Goal: Task Accomplishment & Management: Use online tool/utility

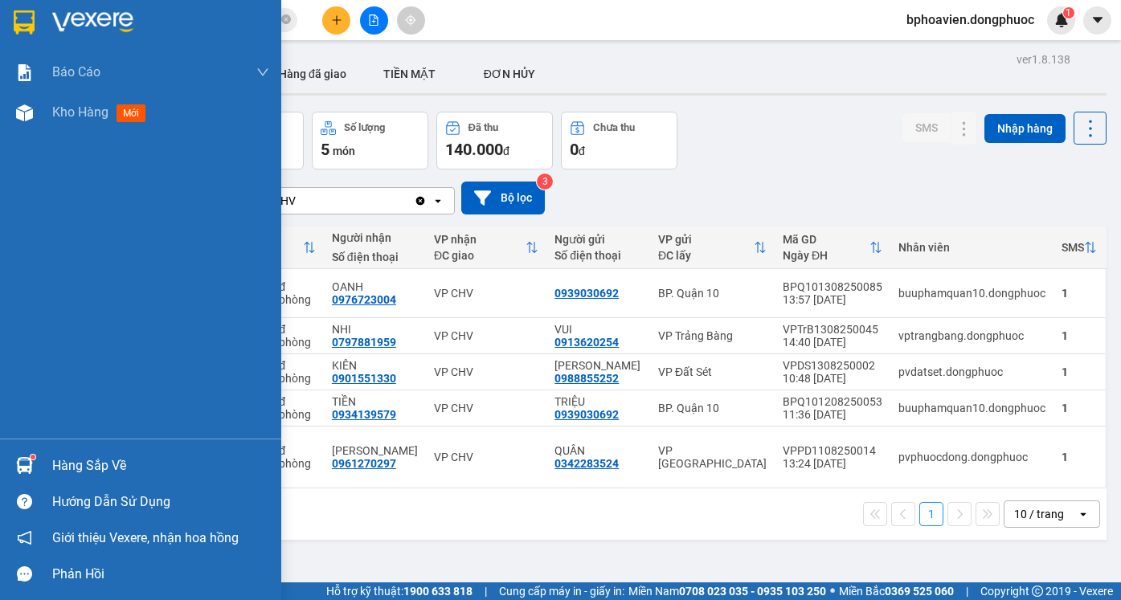
click at [27, 461] on img at bounding box center [24, 465] width 17 height 17
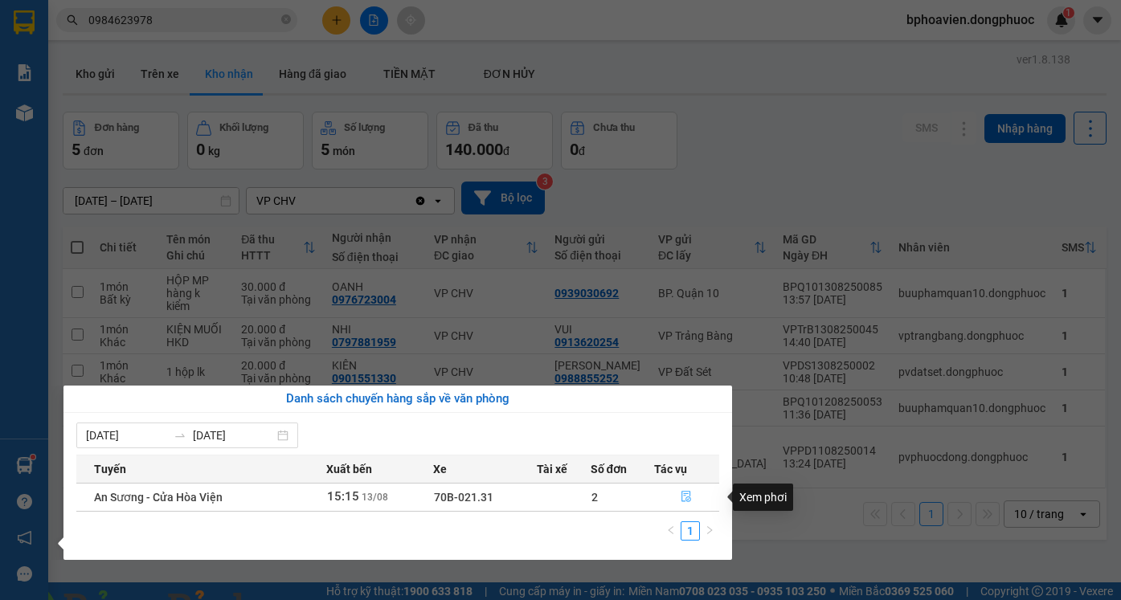
click at [682, 502] on icon "file-done" at bounding box center [687, 497] width 10 height 11
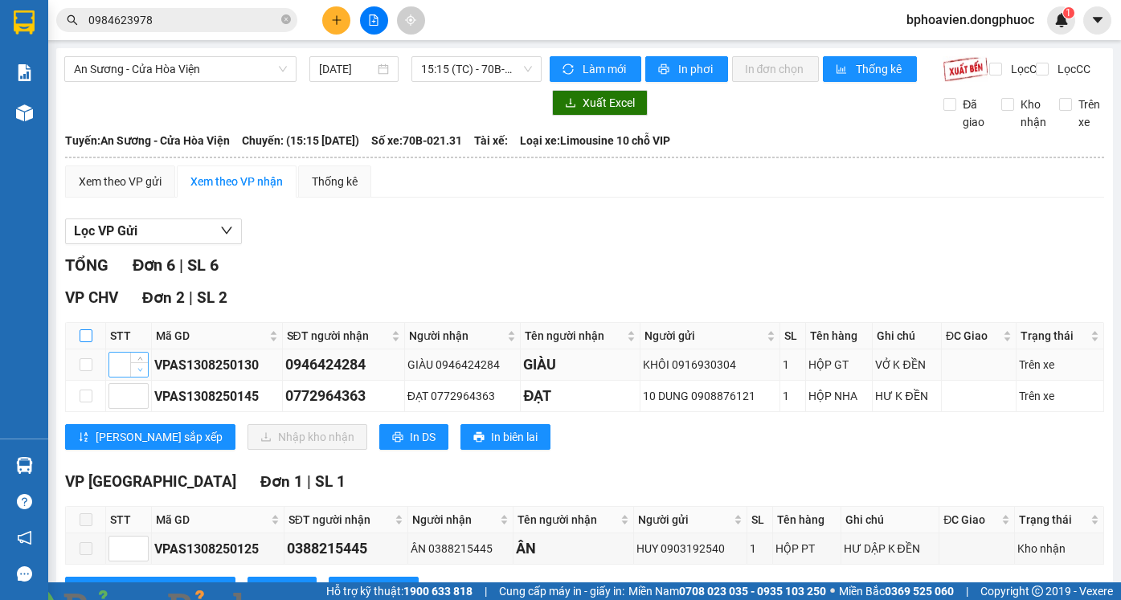
click at [86, 342] on input "checkbox" at bounding box center [86, 336] width 13 height 13
checkbox input "true"
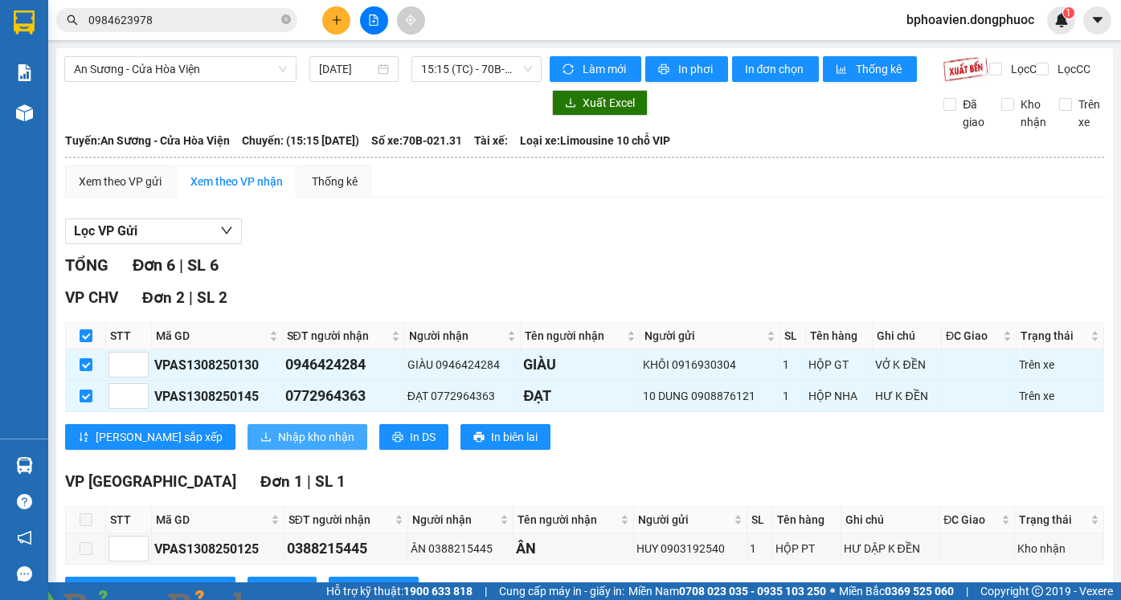
click at [278, 446] on span "Nhập kho nhận" at bounding box center [316, 437] width 76 height 18
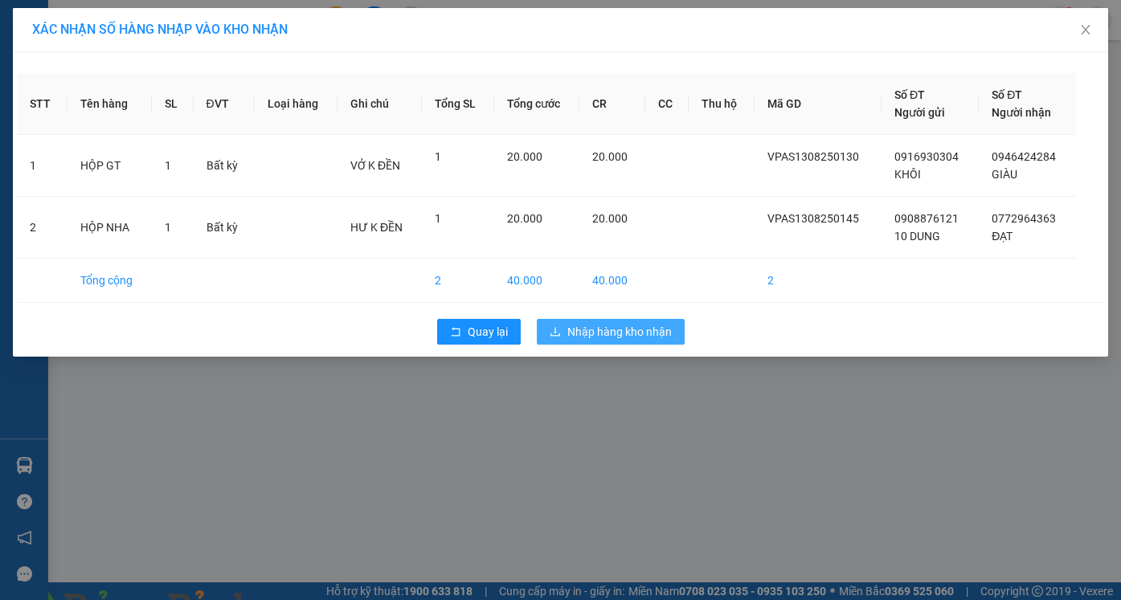
click at [624, 329] on span "Nhập hàng kho nhận" at bounding box center [619, 332] width 104 height 18
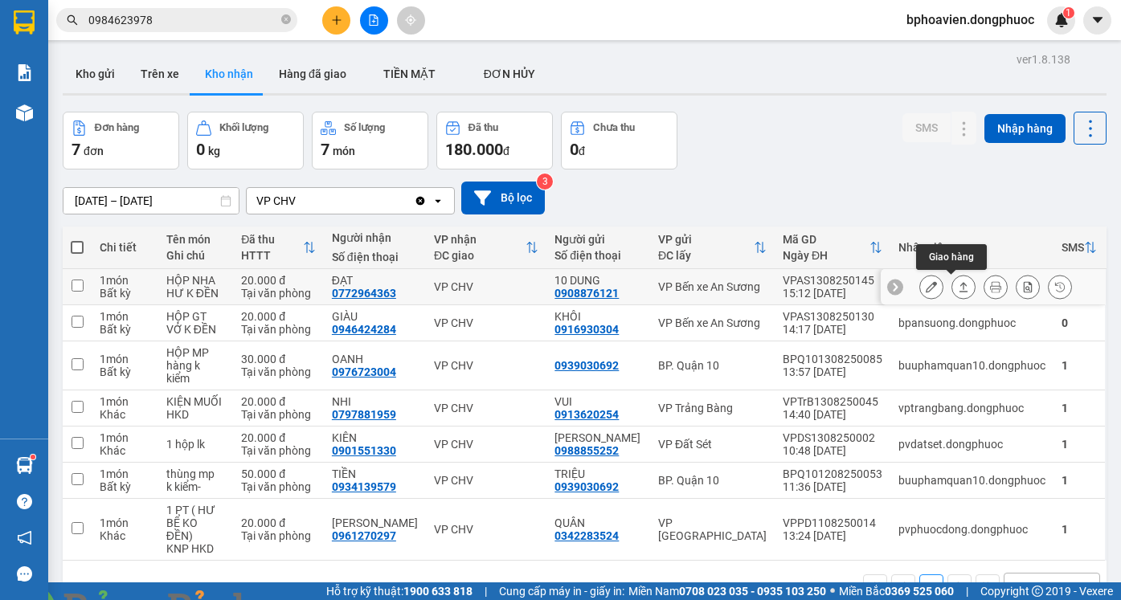
click at [960, 284] on icon at bounding box center [964, 287] width 9 height 10
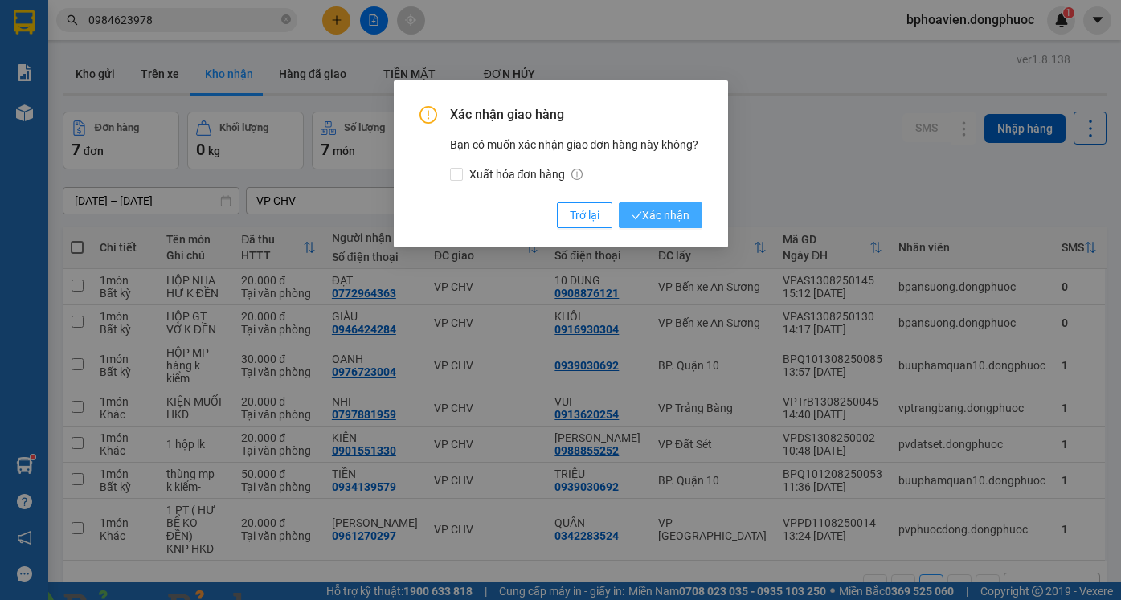
click at [694, 213] on button "Xác nhận" at bounding box center [661, 216] width 84 height 26
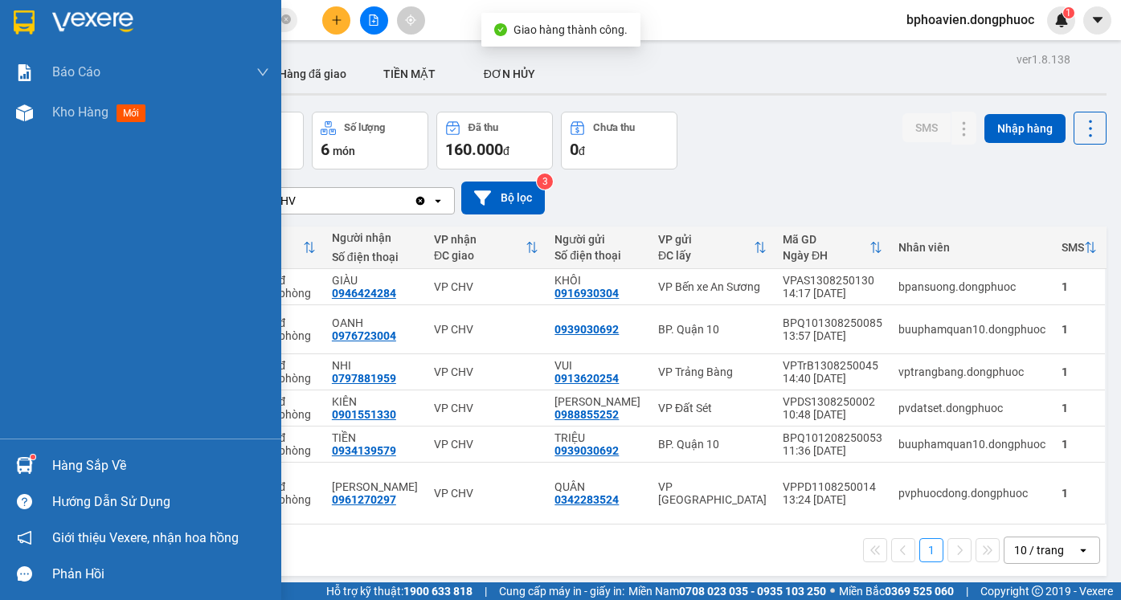
click at [26, 451] on div "Hàng sắp về" at bounding box center [140, 466] width 281 height 36
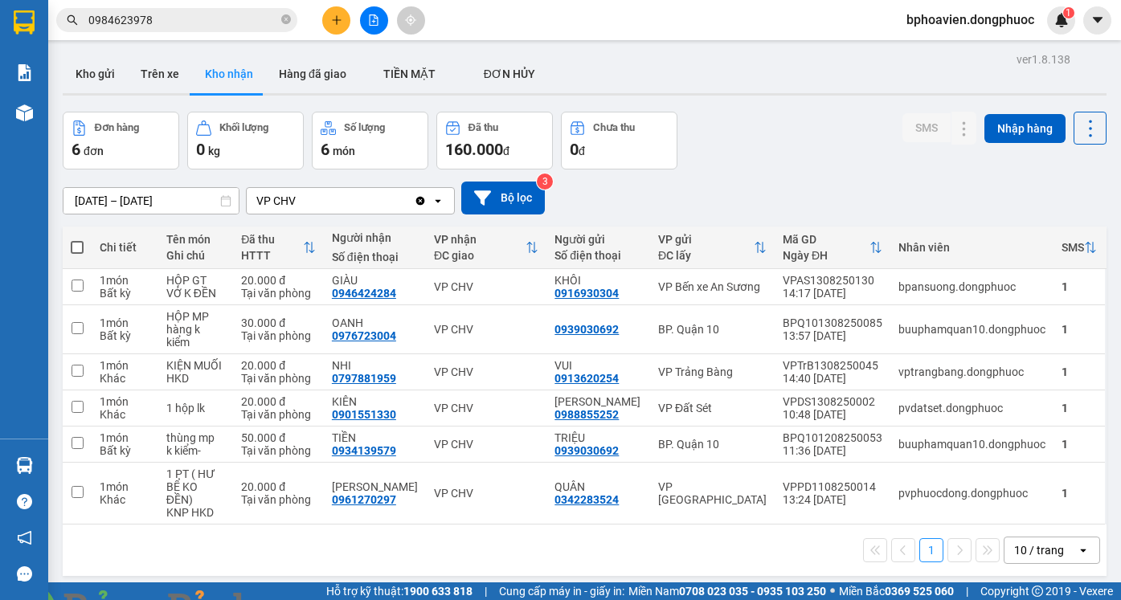
click at [713, 180] on section "Kết quả tìm kiếm ( 3 ) Bộ lọc Mã ĐH Trạng thái Món hàng Tổng cước Chưa cước Nhã…" at bounding box center [560, 300] width 1121 height 600
drag, startPoint x: 1094, startPoint y: 28, endPoint x: 1050, endPoint y: 32, distance: 44.4
click at [296, 600] on span at bounding box center [276, 610] width 39 height 16
click at [958, 284] on icon at bounding box center [963, 286] width 11 height 11
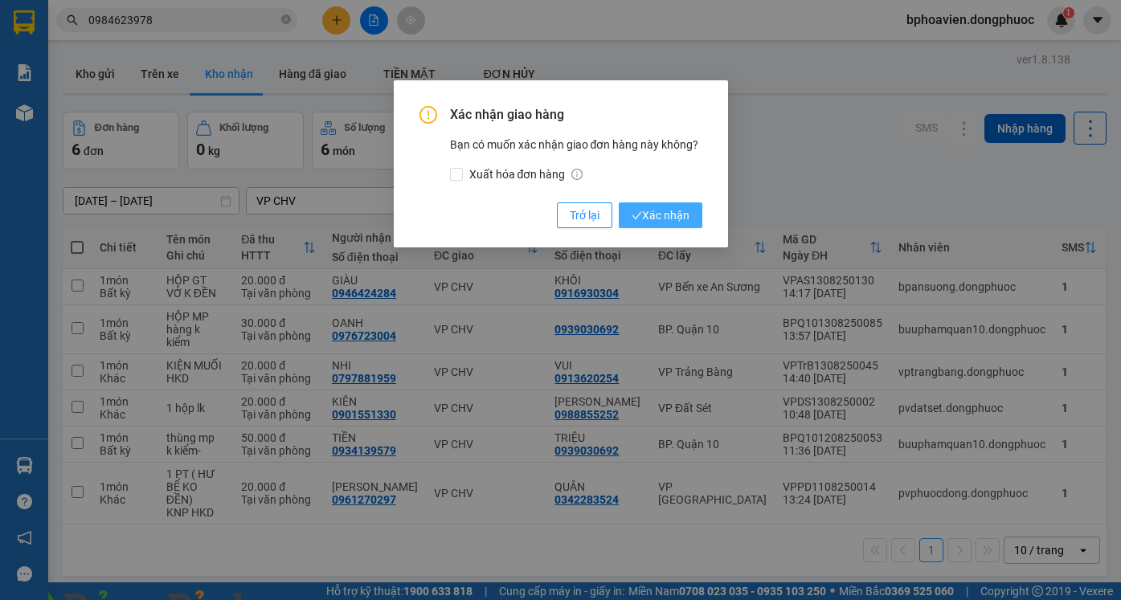
click at [649, 216] on span "Xác nhận" at bounding box center [661, 216] width 58 height 18
